Goal: Find specific page/section: Find specific page/section

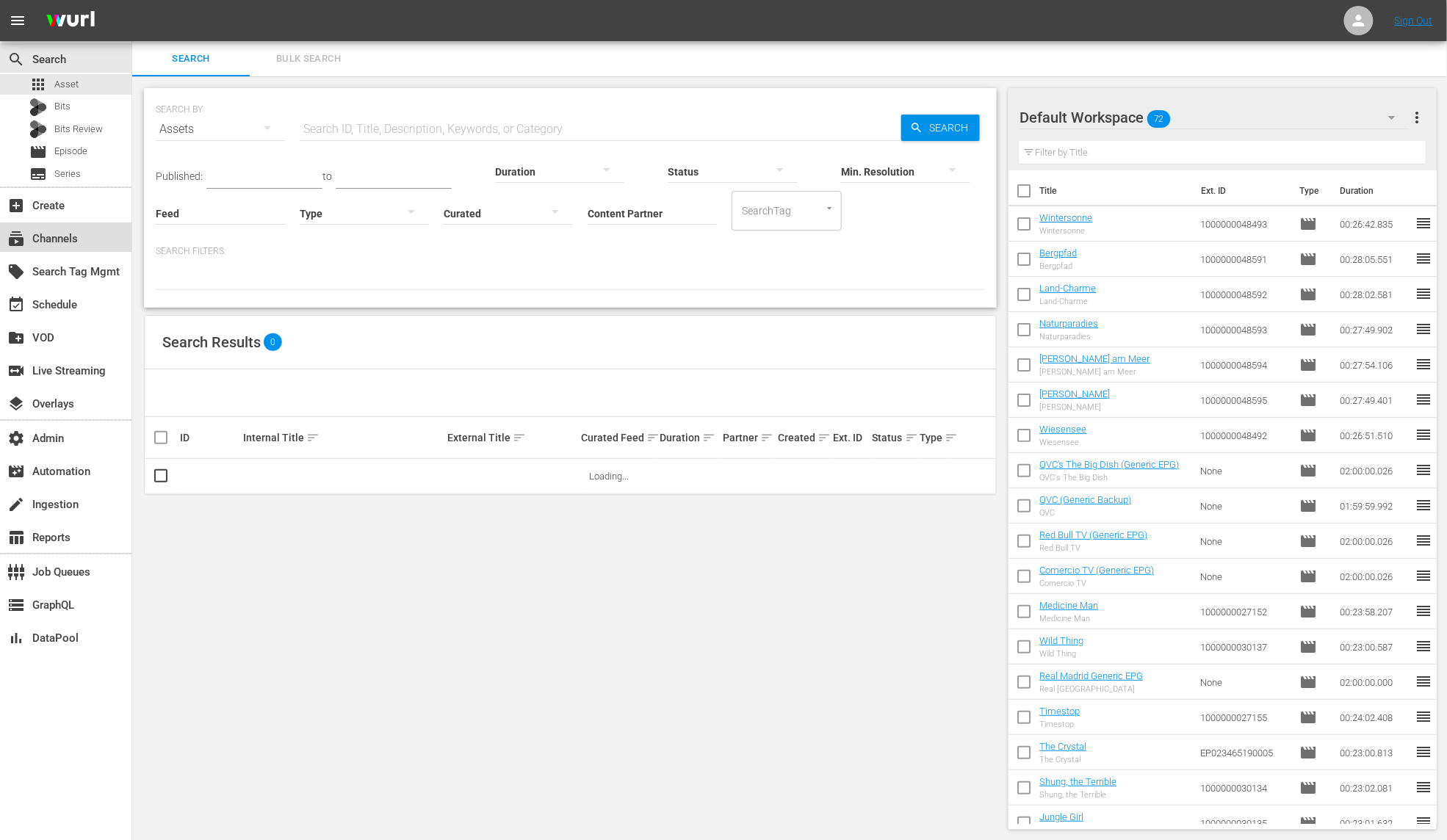
click at [76, 240] on div "subscriptions Channels" at bounding box center [41, 237] width 82 height 13
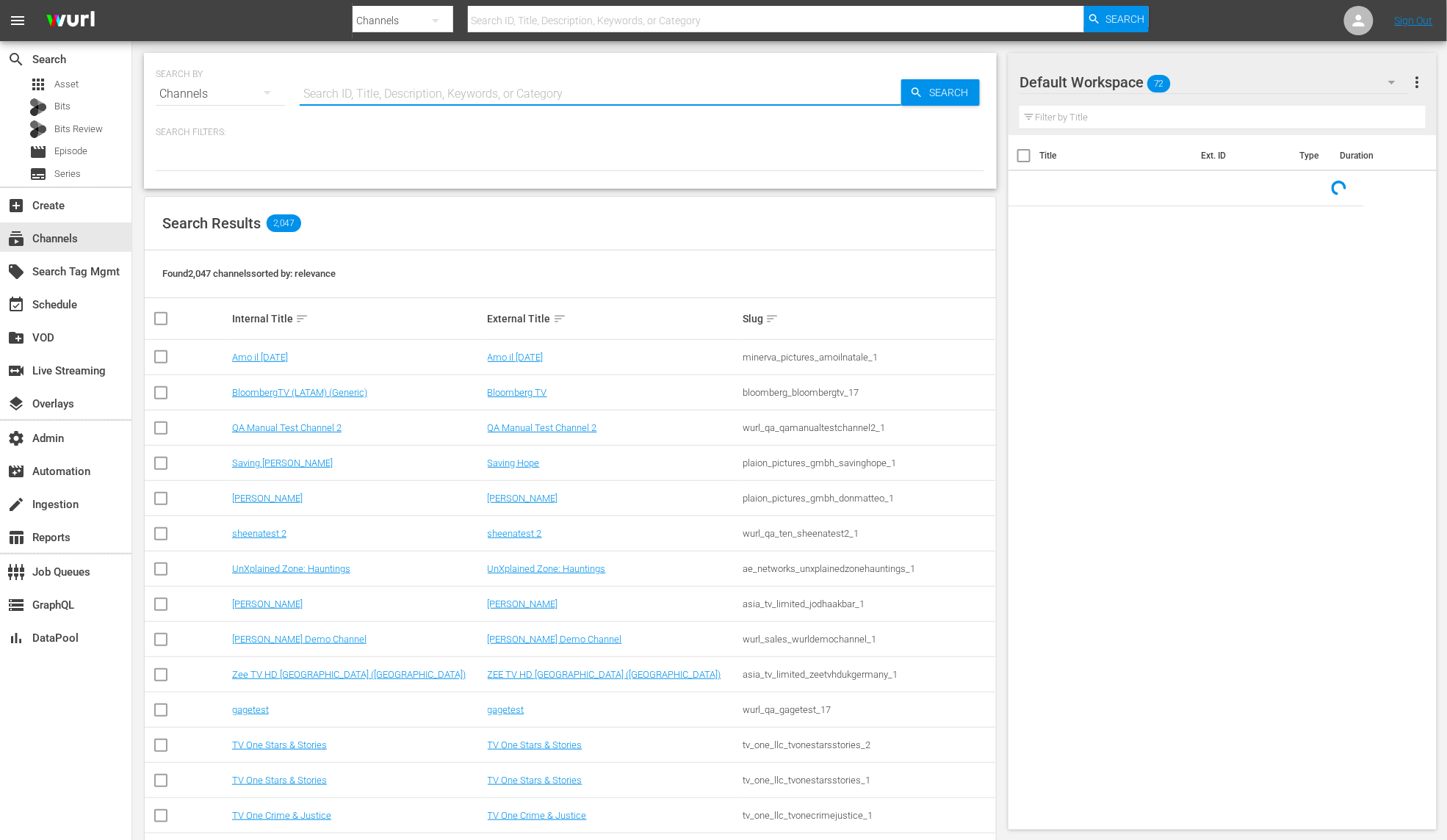
click at [367, 92] on input "text" at bounding box center [600, 94] width 601 height 35
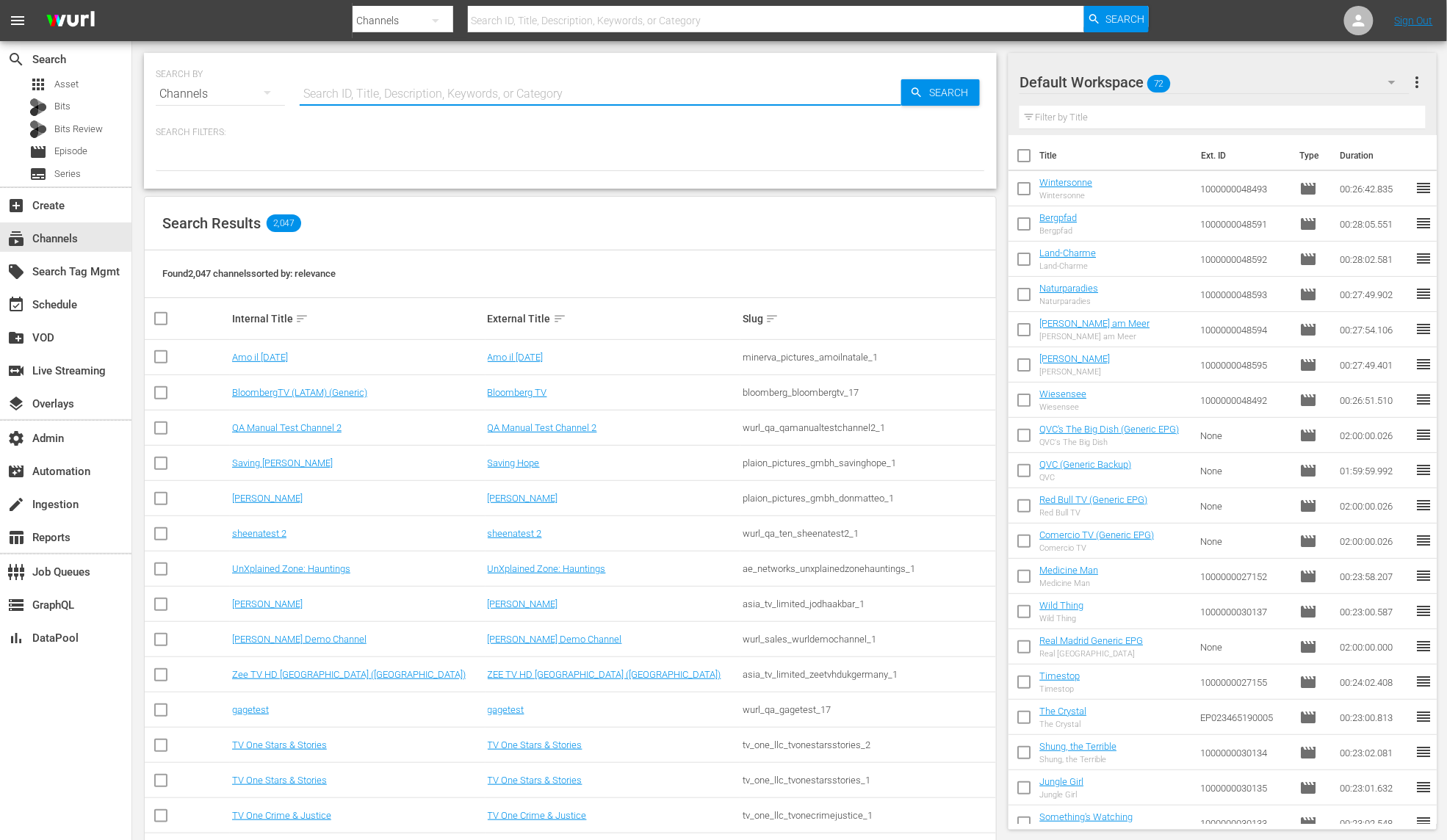
paste input "all3media_international_insideoutside_2"
type input "all3media_international_insideoutside_2"
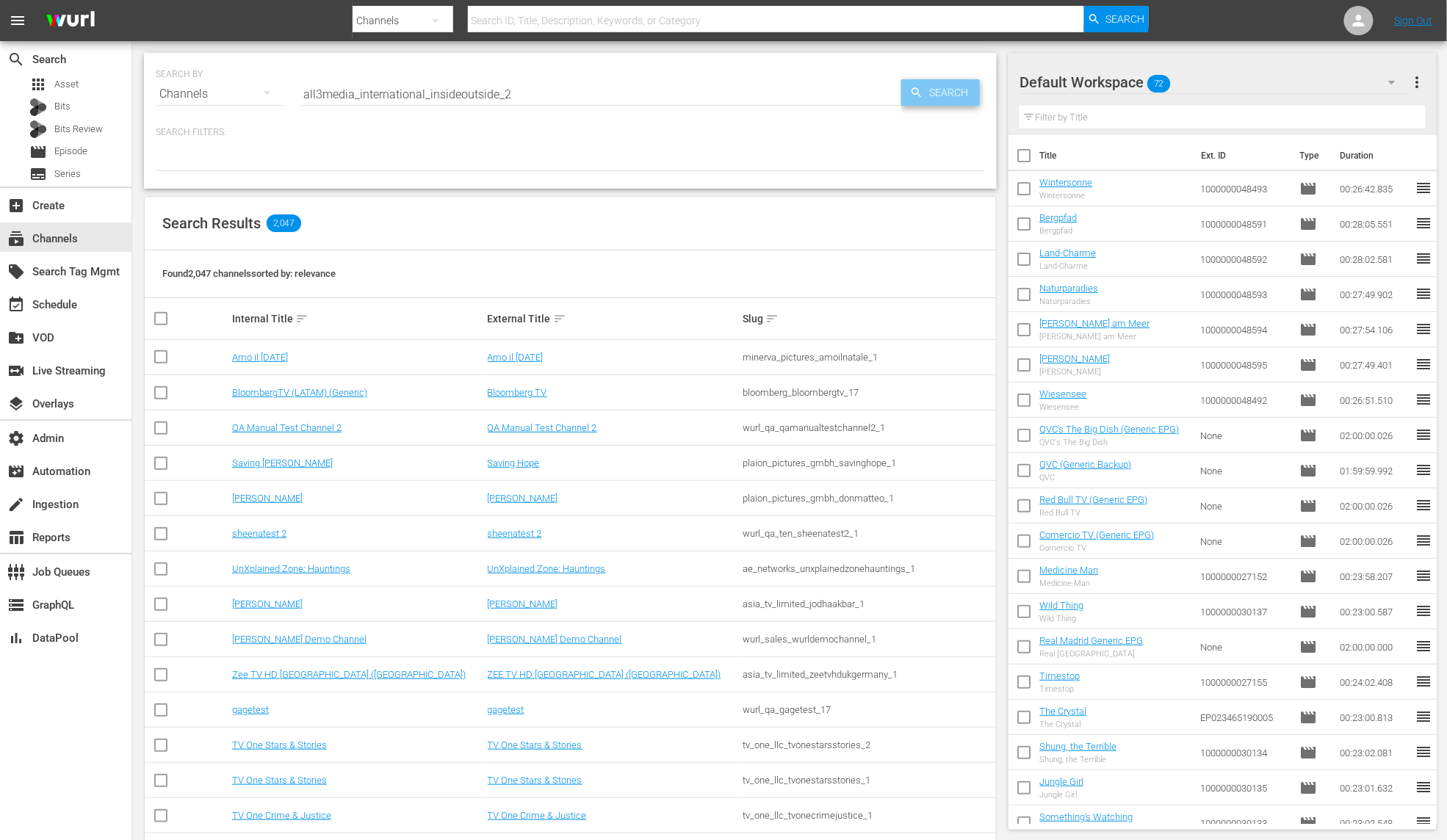
type input "all3media_international_insideoutside_2"
click at [938, 89] on span "Search" at bounding box center [952, 92] width 56 height 27
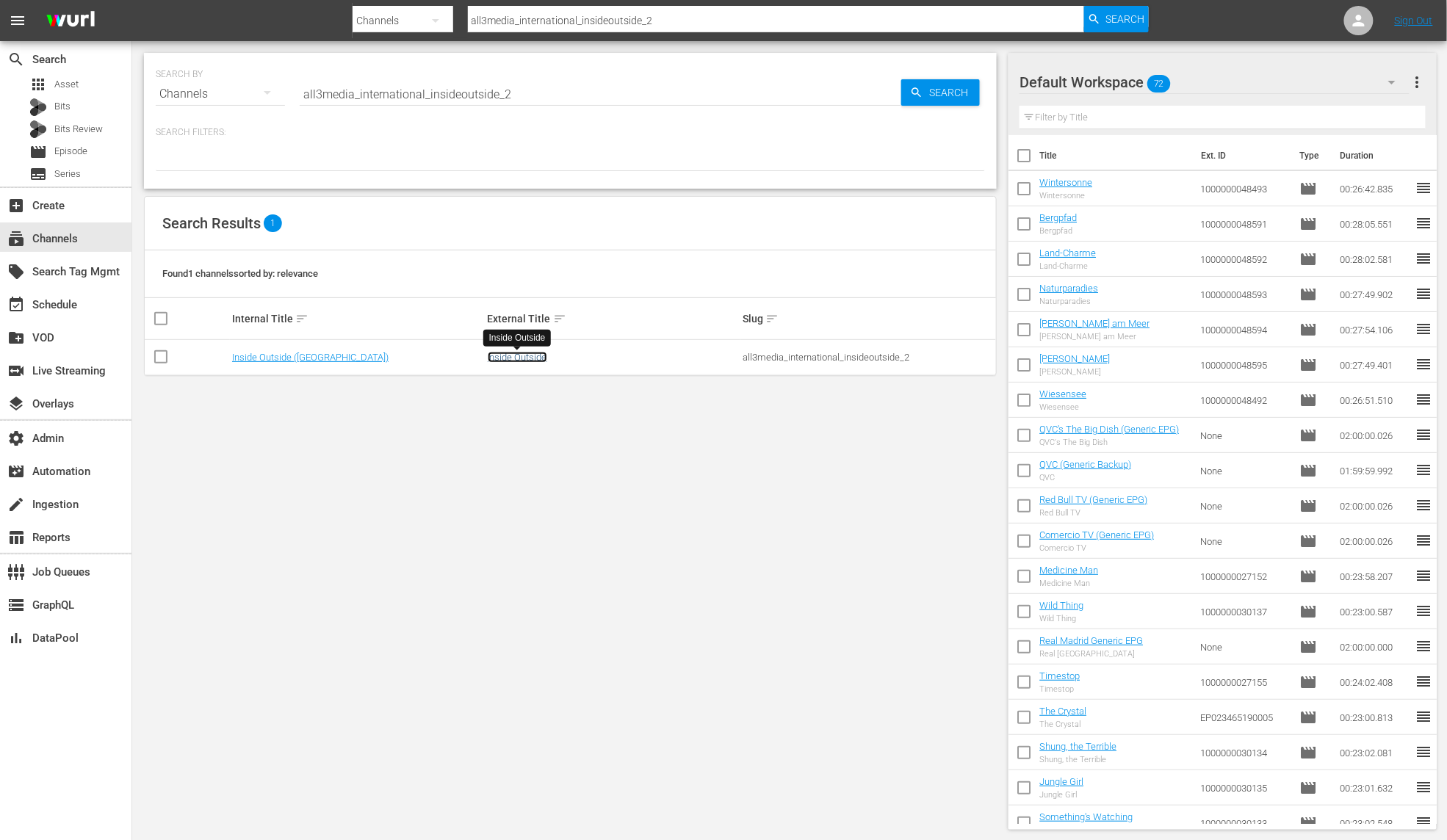
click at [506, 362] on link "Inside Outside" at bounding box center [518, 357] width 59 height 11
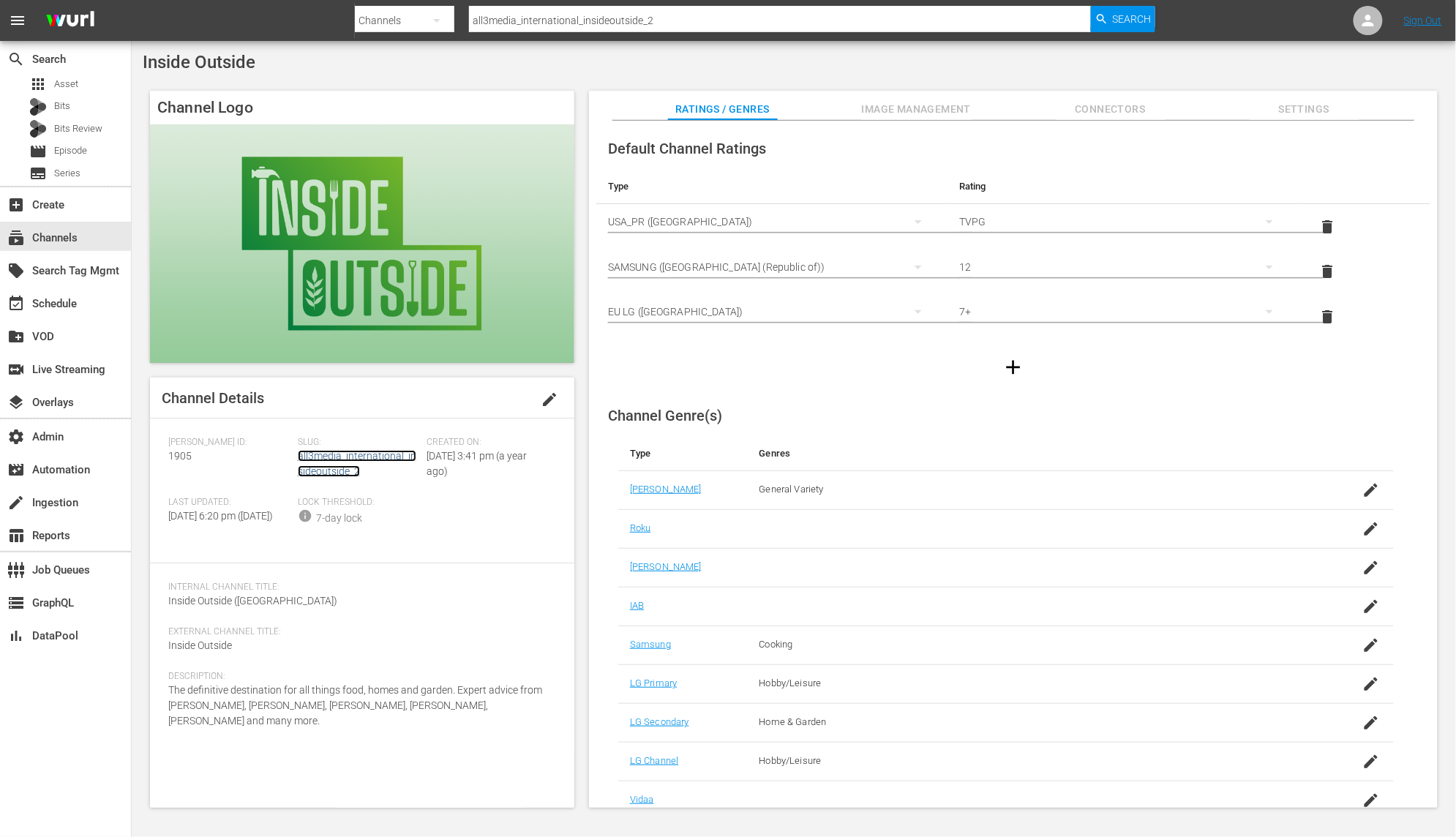
click at [359, 454] on link "all3media_international_insideoutside_2" at bounding box center [356, 463] width 119 height 27
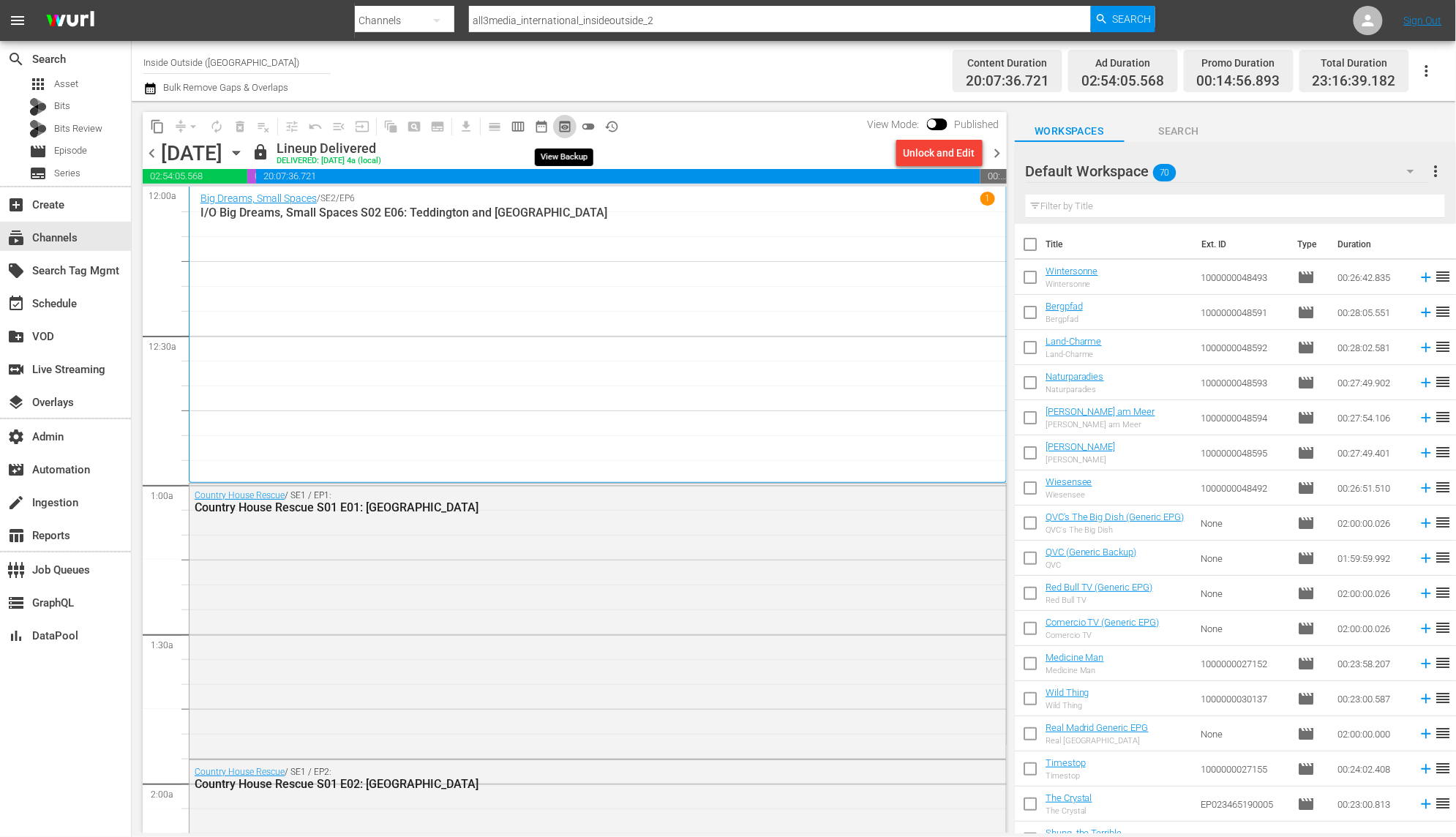
click at [563, 124] on span "preview_outlined" at bounding box center [565, 127] width 15 height 15
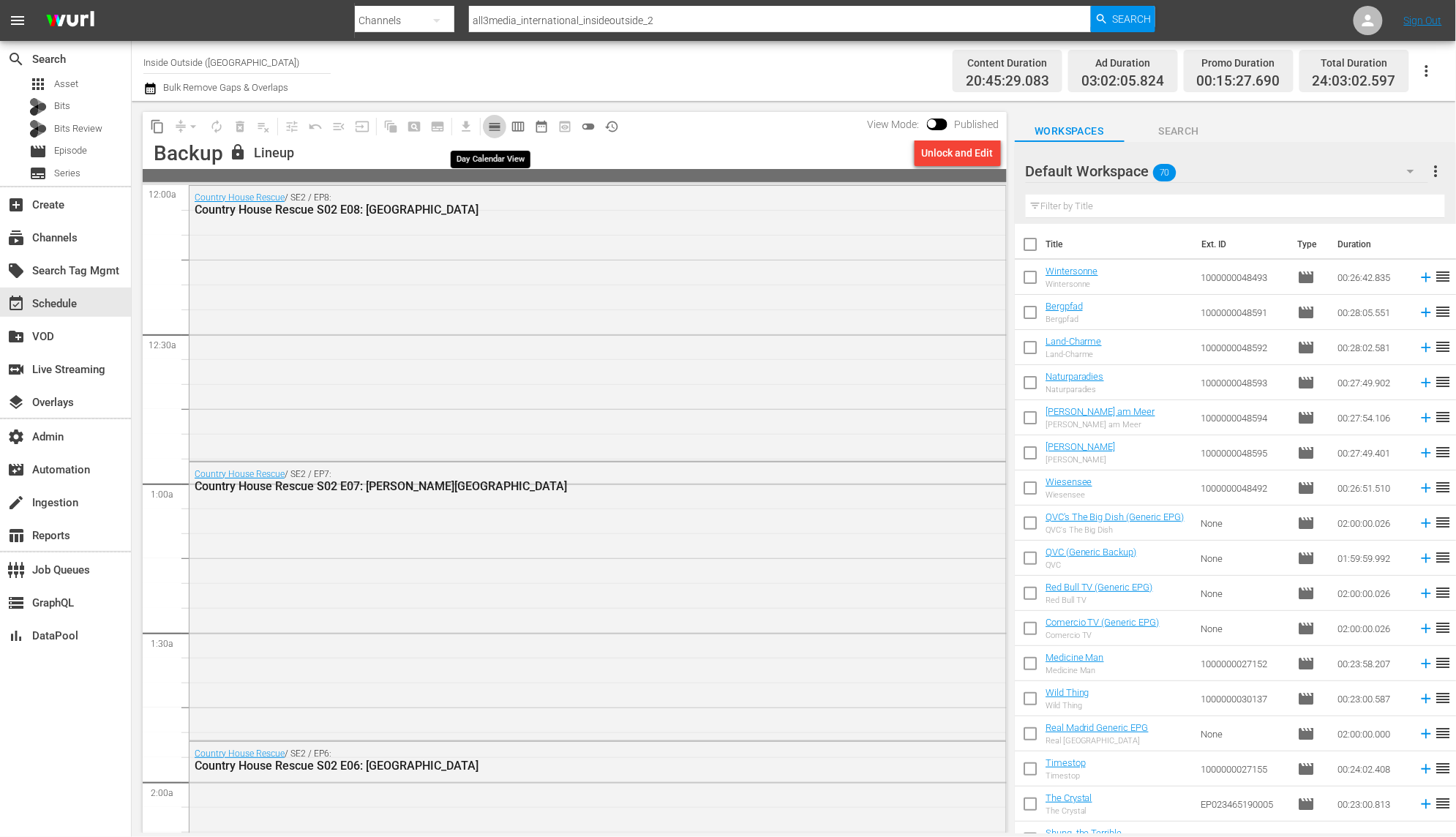
click at [495, 128] on span "calendar_view_day_outlined" at bounding box center [494, 127] width 15 height 15
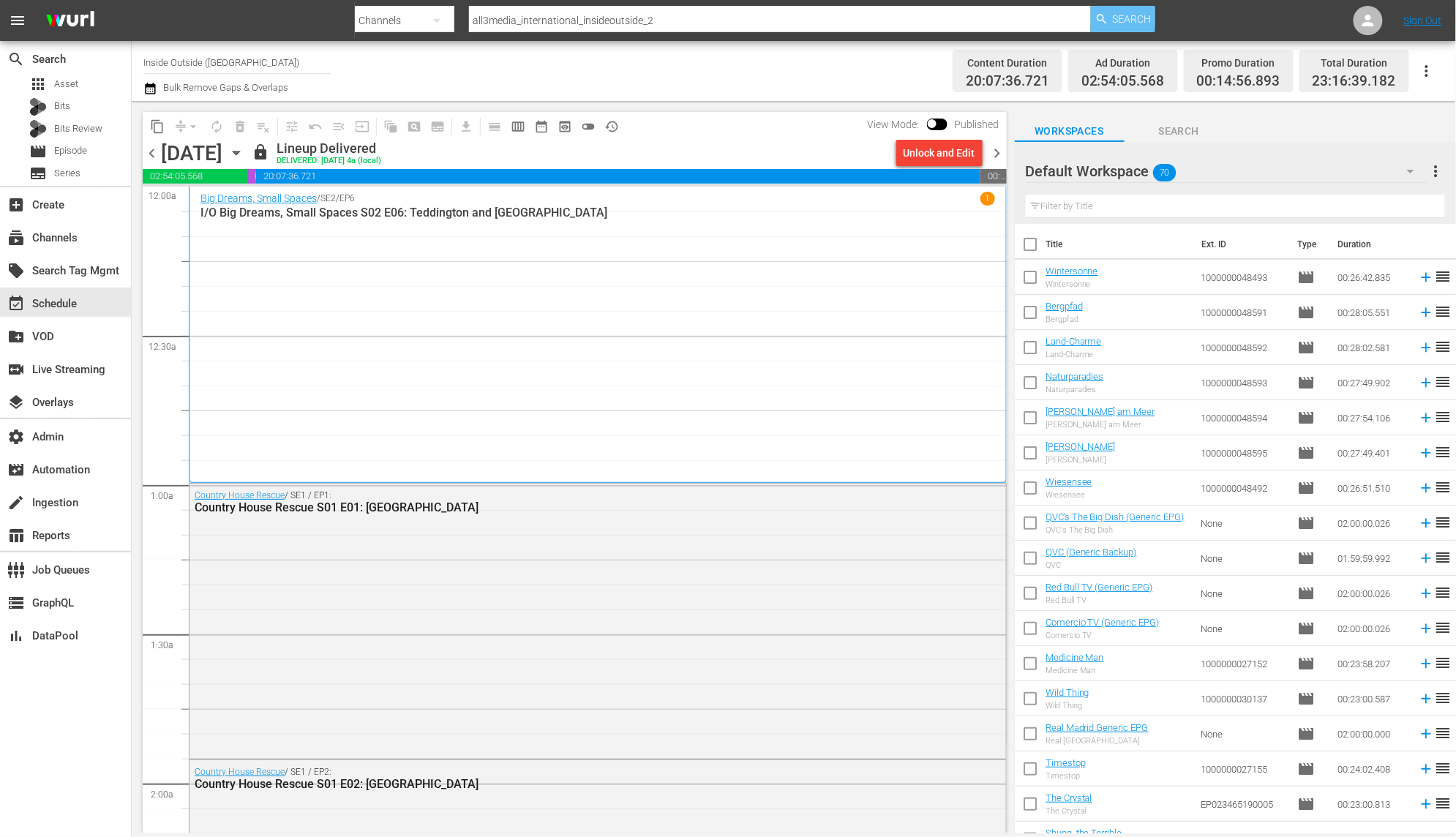
click at [1126, 24] on span "Search" at bounding box center [1132, 19] width 39 height 27
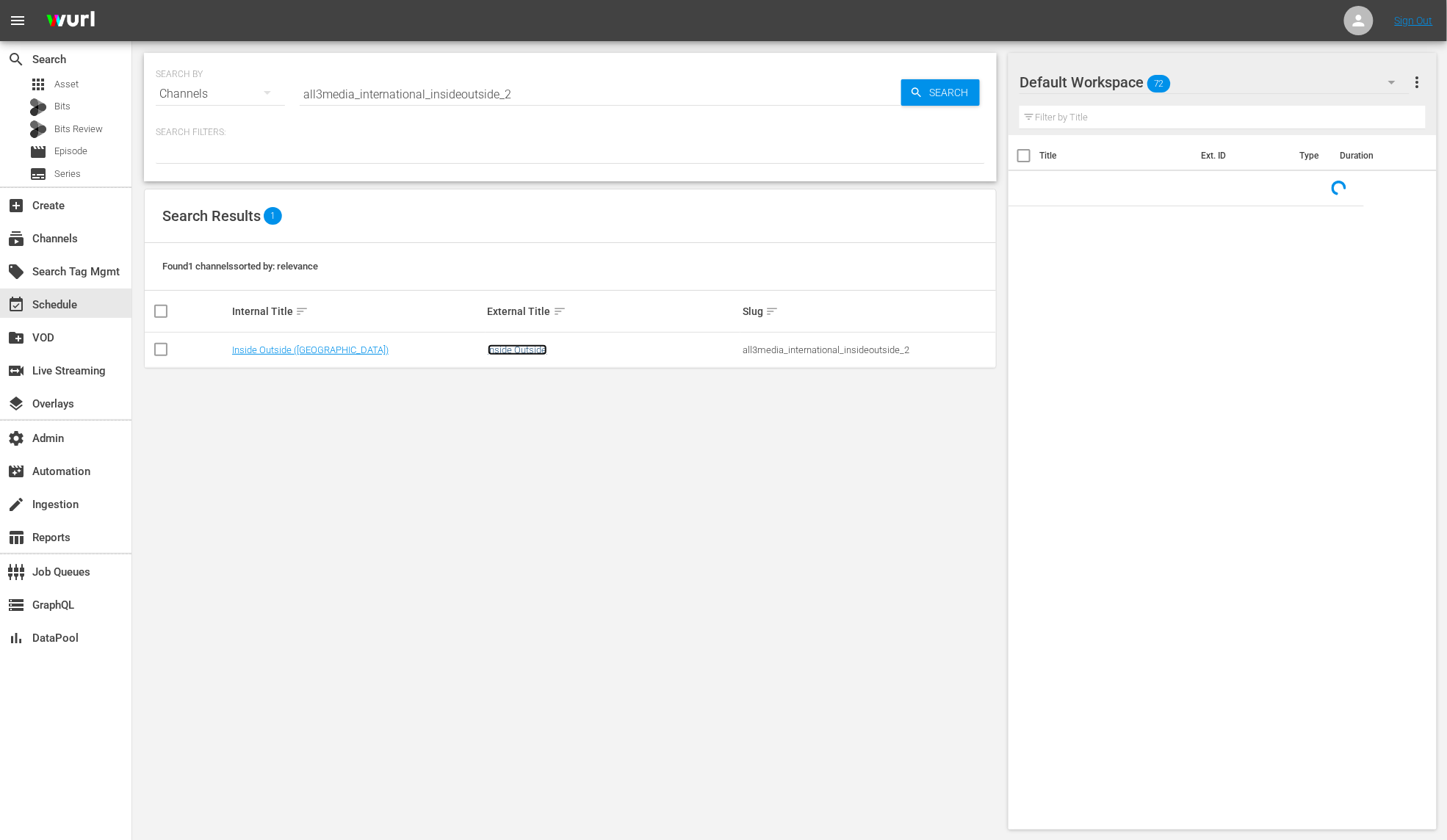
click at [506, 354] on link "Inside Outside" at bounding box center [518, 350] width 59 height 11
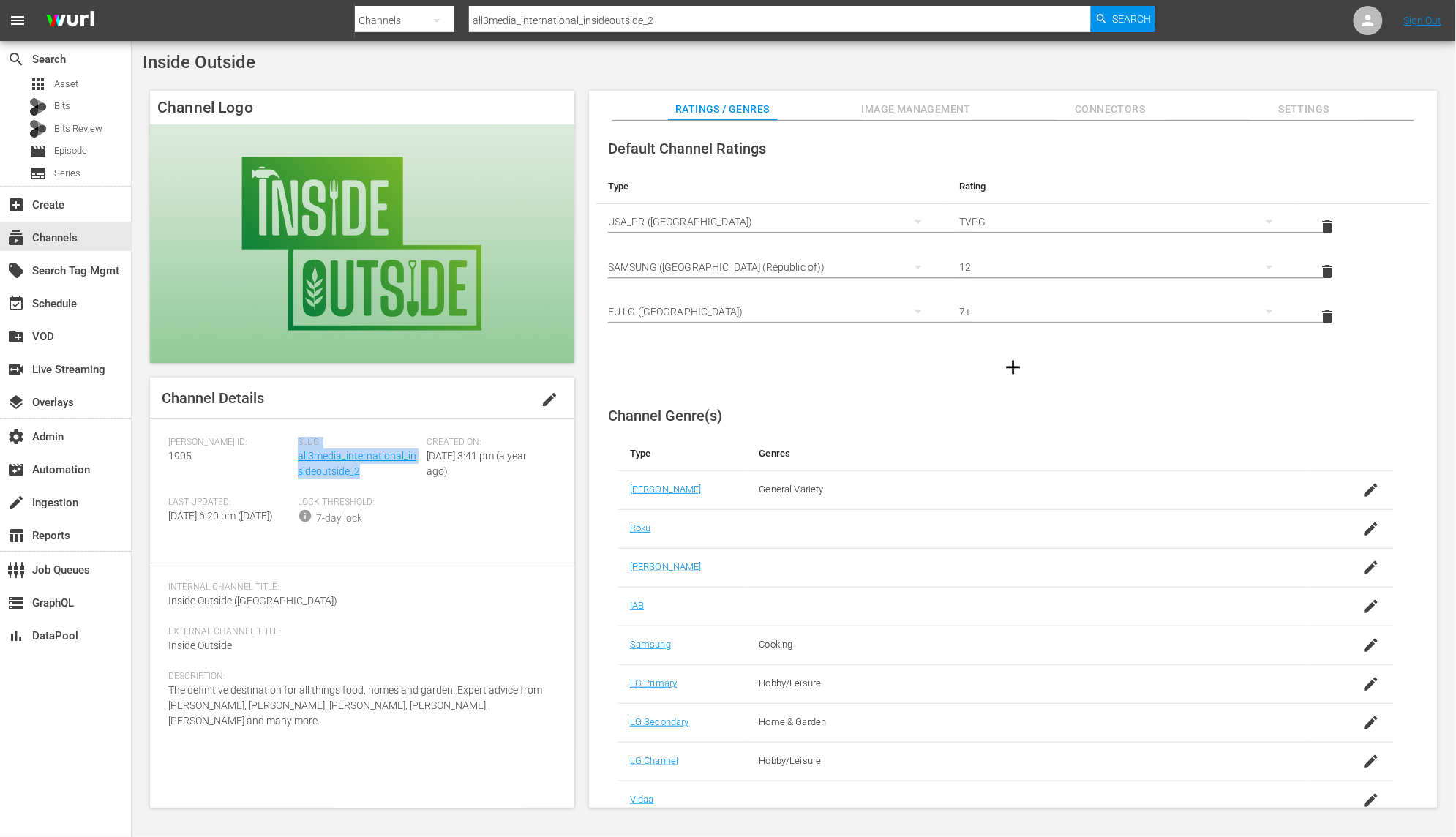
drag, startPoint x: 350, startPoint y: 474, endPoint x: 295, endPoint y: 460, distance: 56.8
click at [295, 460] on div "[PERSON_NAME] ID: 1905 Slug: all3media_international_insideoutside_2 Created On…" at bounding box center [362, 491] width 387 height 108
drag, startPoint x: 383, startPoint y: 480, endPoint x: 375, endPoint y: 476, distance: 8.9
click at [383, 480] on div "Slug: all3media_international_insideoutside_2" at bounding box center [362, 466] width 130 height 60
drag, startPoint x: 370, startPoint y: 473, endPoint x: 298, endPoint y: 464, distance: 72.6
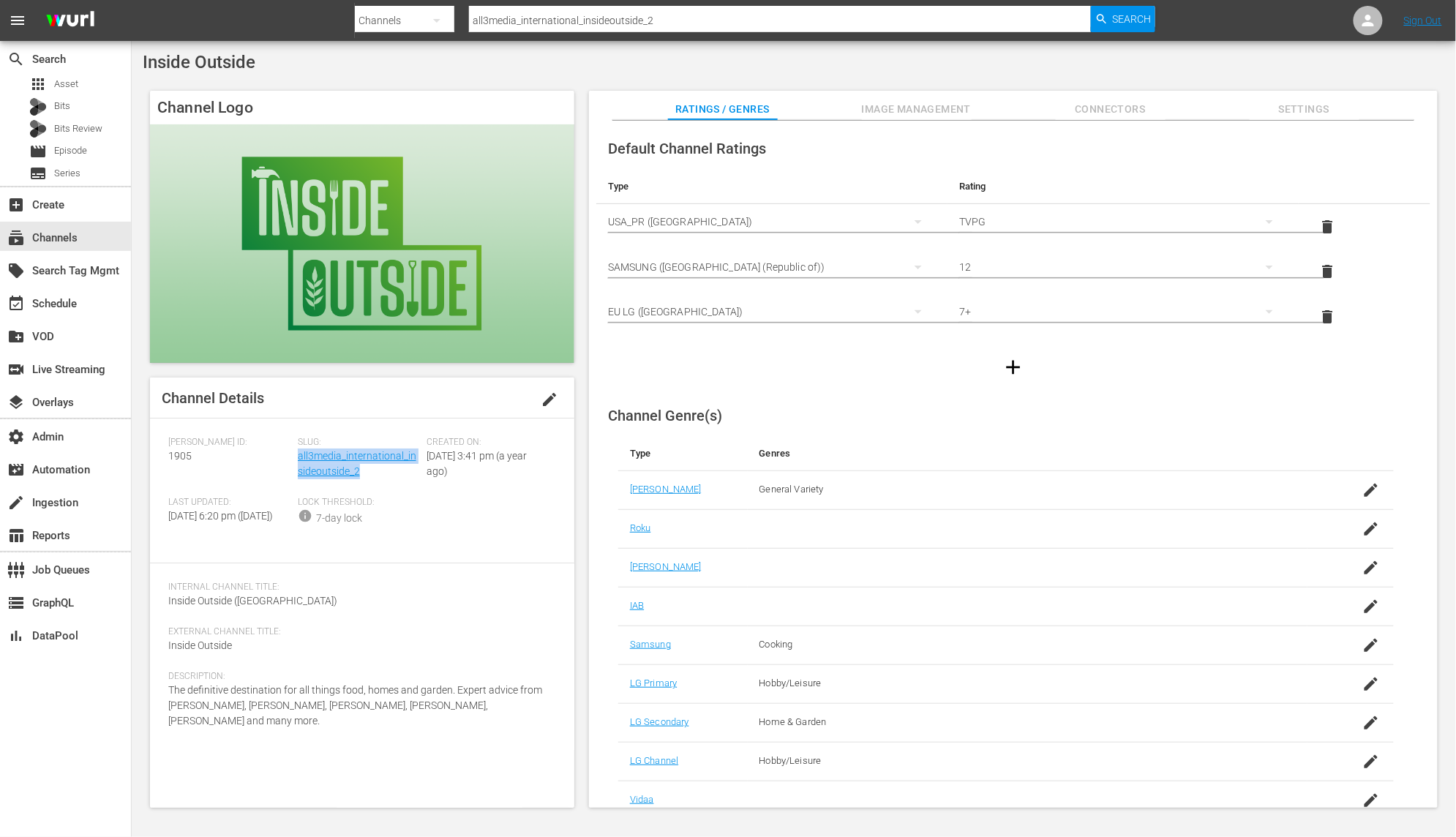
click at [298, 464] on div "Slug: all3media_international_insideoutside_2" at bounding box center [362, 466] width 130 height 60
copy link "all3media_international_insideoutside_2"
